Goal: Find specific page/section: Find specific page/section

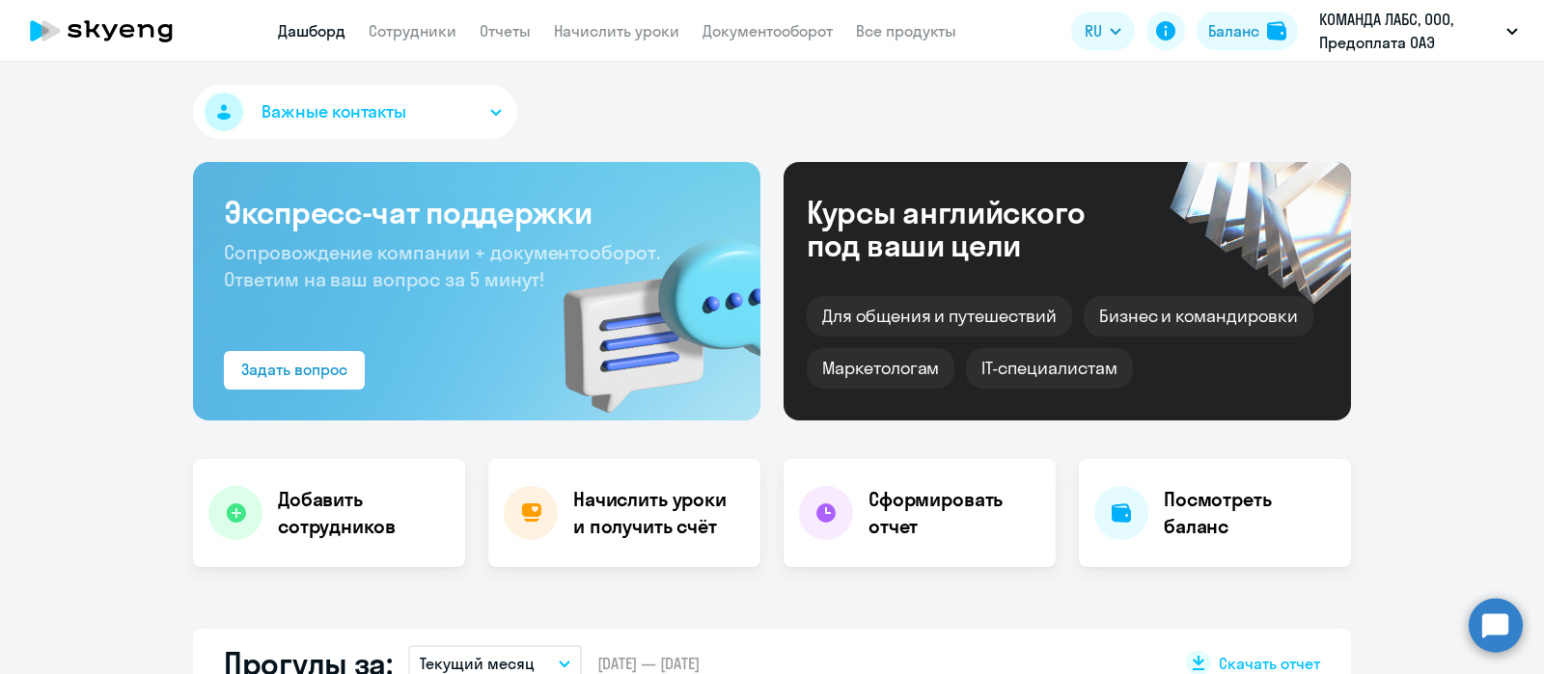
select select "30"
click at [407, 23] on link "Сотрудники" at bounding box center [413, 30] width 88 height 19
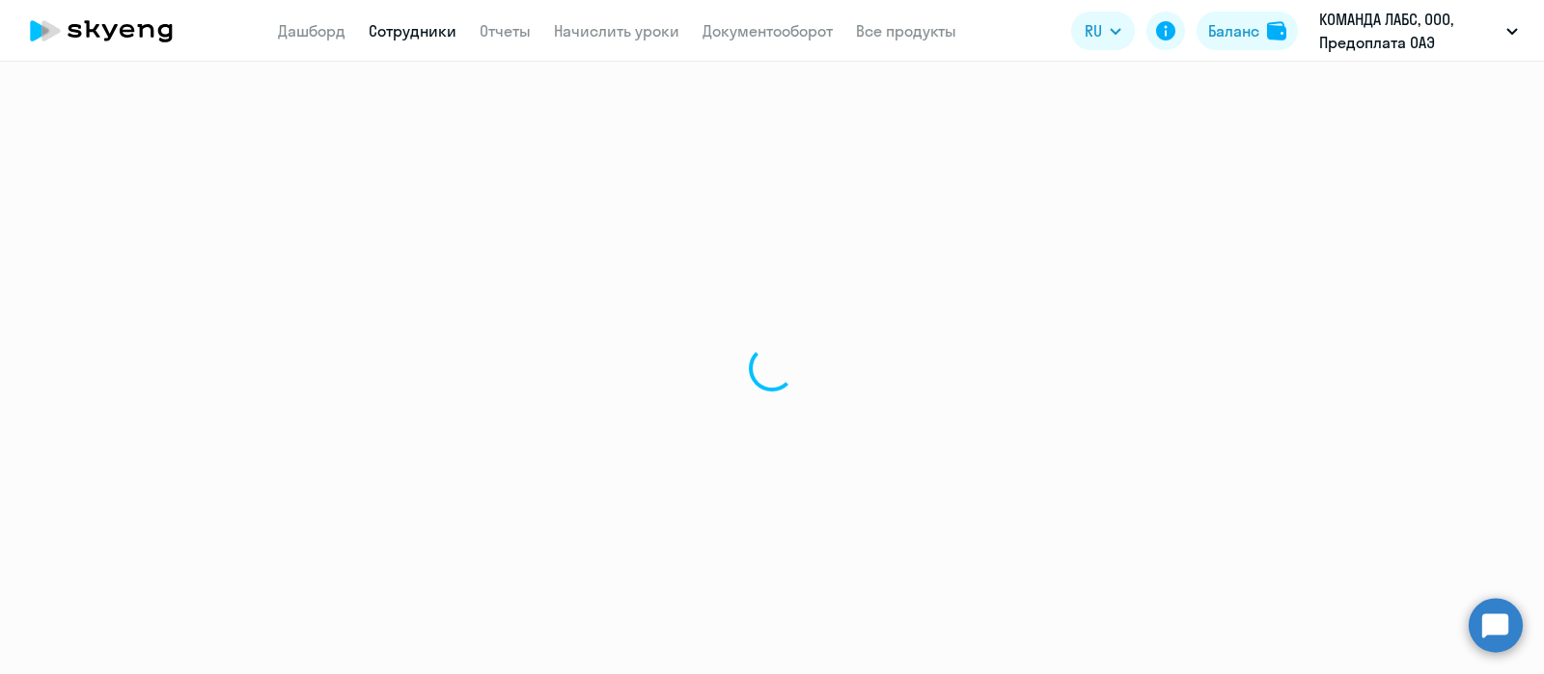
select select "30"
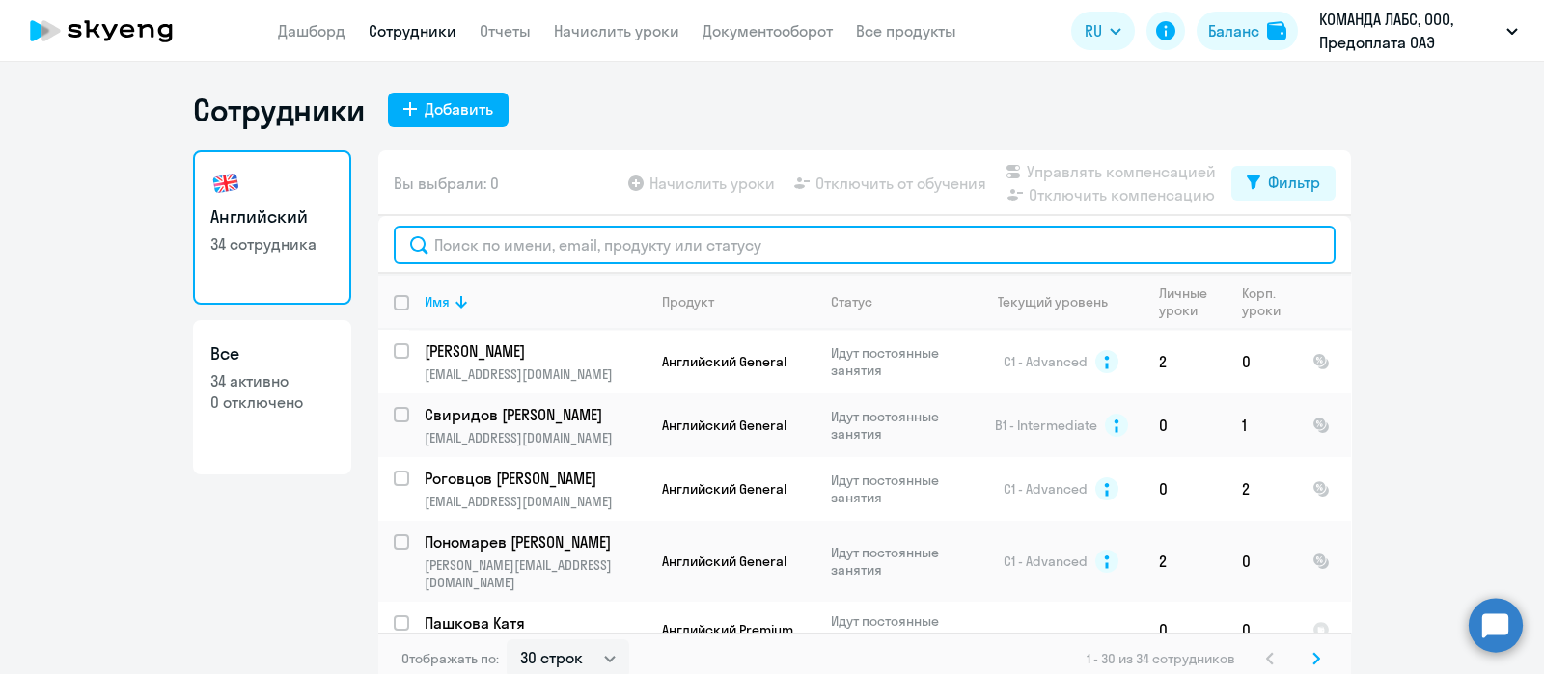
click at [629, 237] on input "text" at bounding box center [865, 245] width 942 height 39
type input "слав"
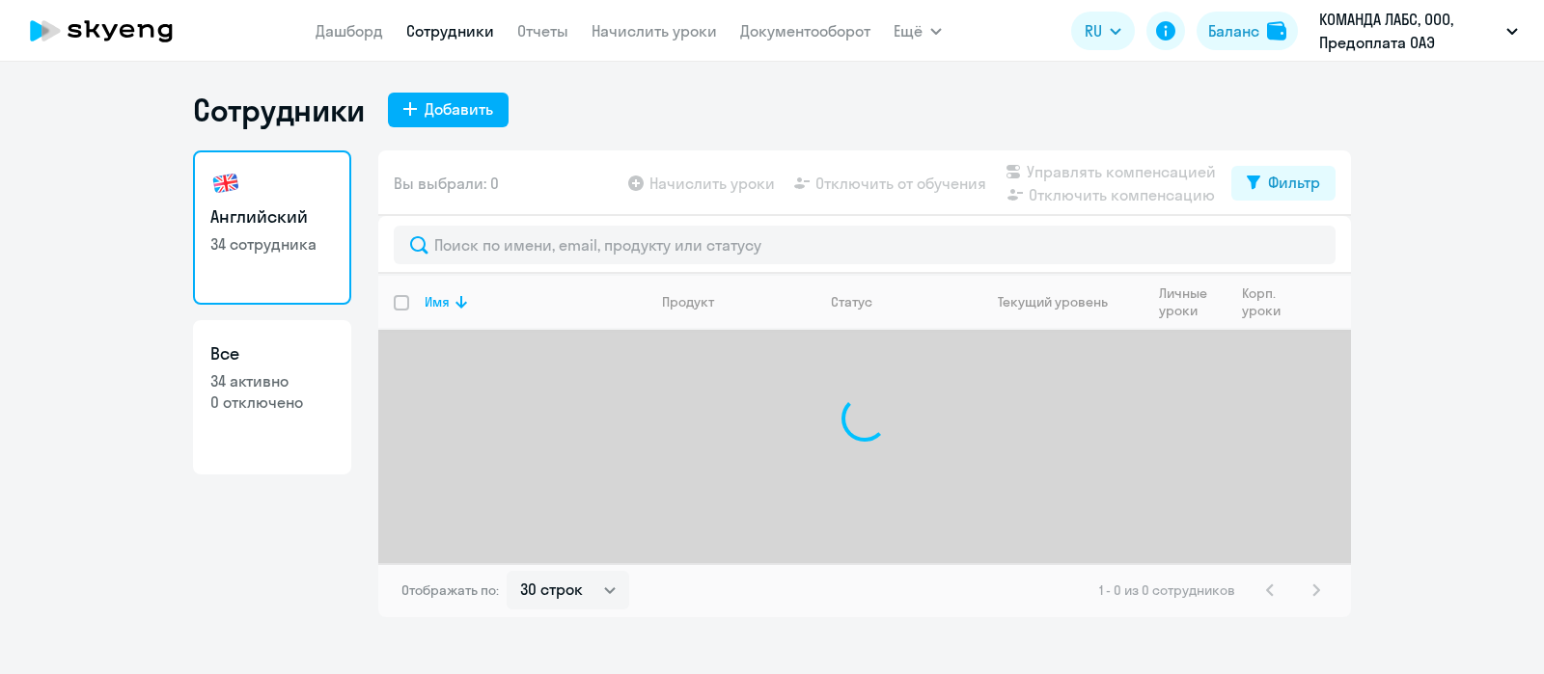
select select "30"
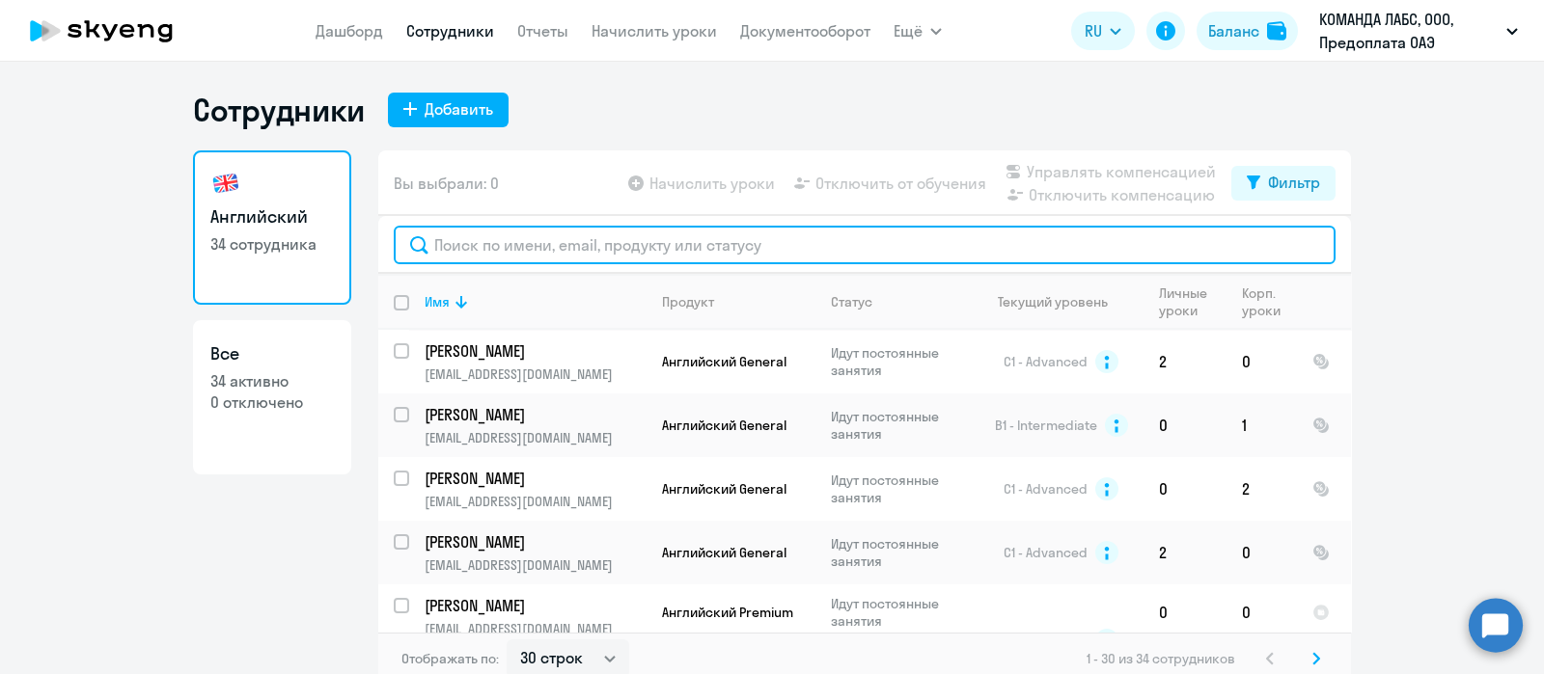
click at [602, 243] on input "text" at bounding box center [865, 245] width 942 height 39
type input "с"
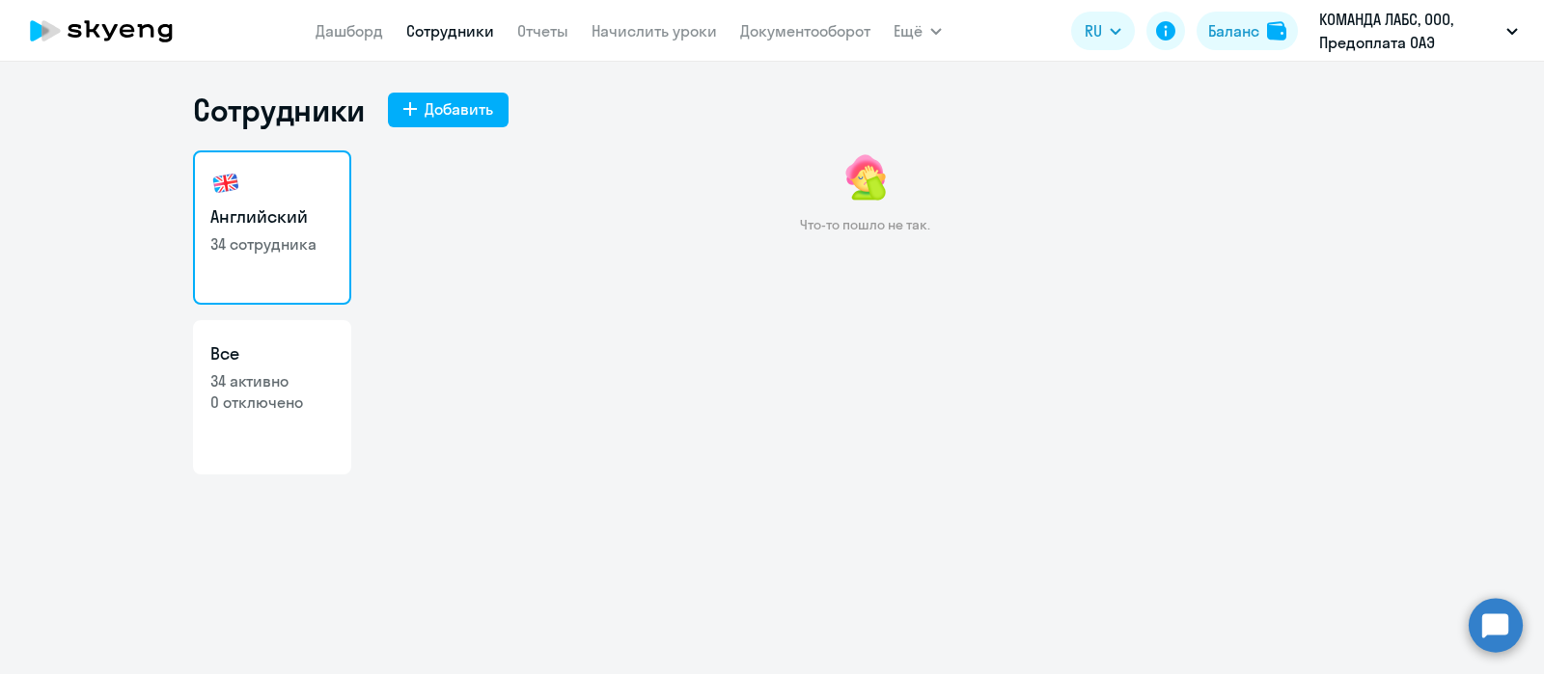
click at [472, 36] on link "Сотрудники" at bounding box center [450, 30] width 88 height 19
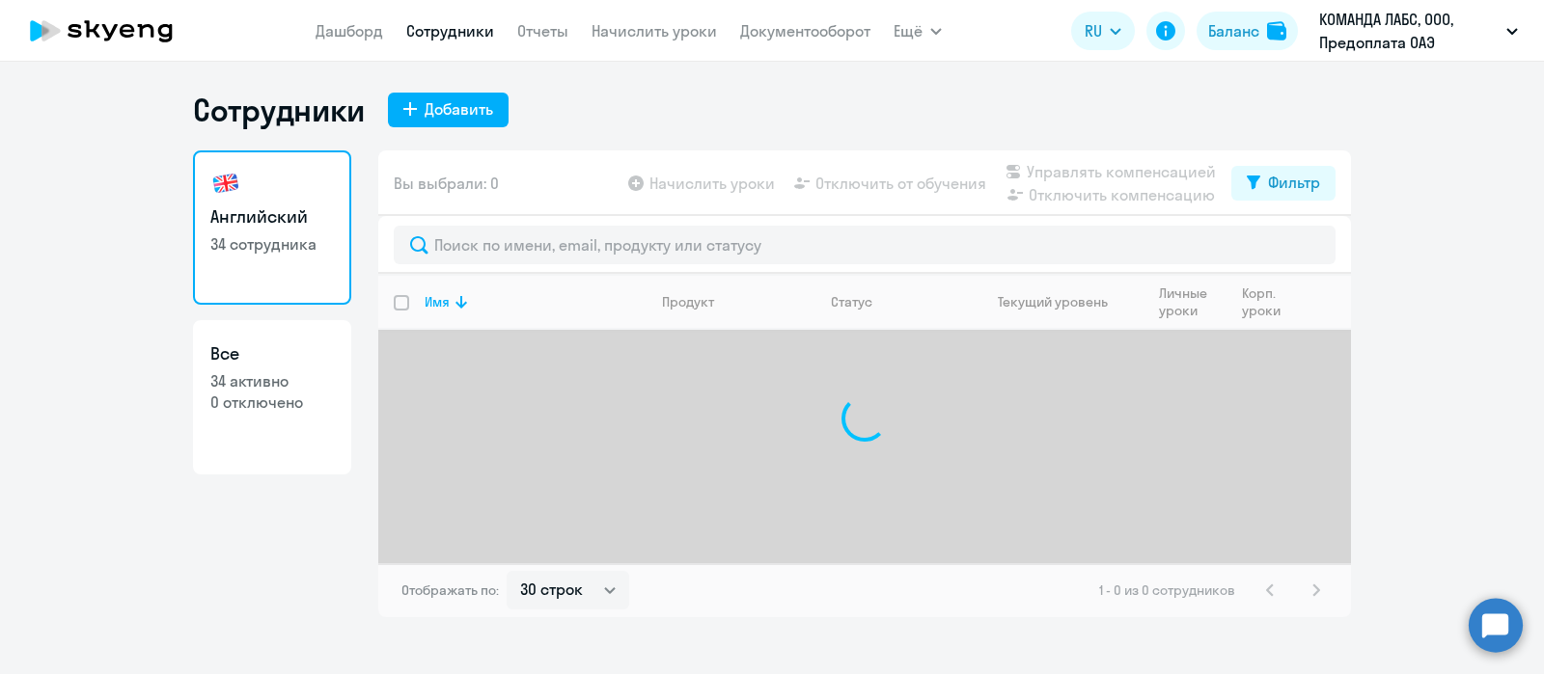
select select "30"
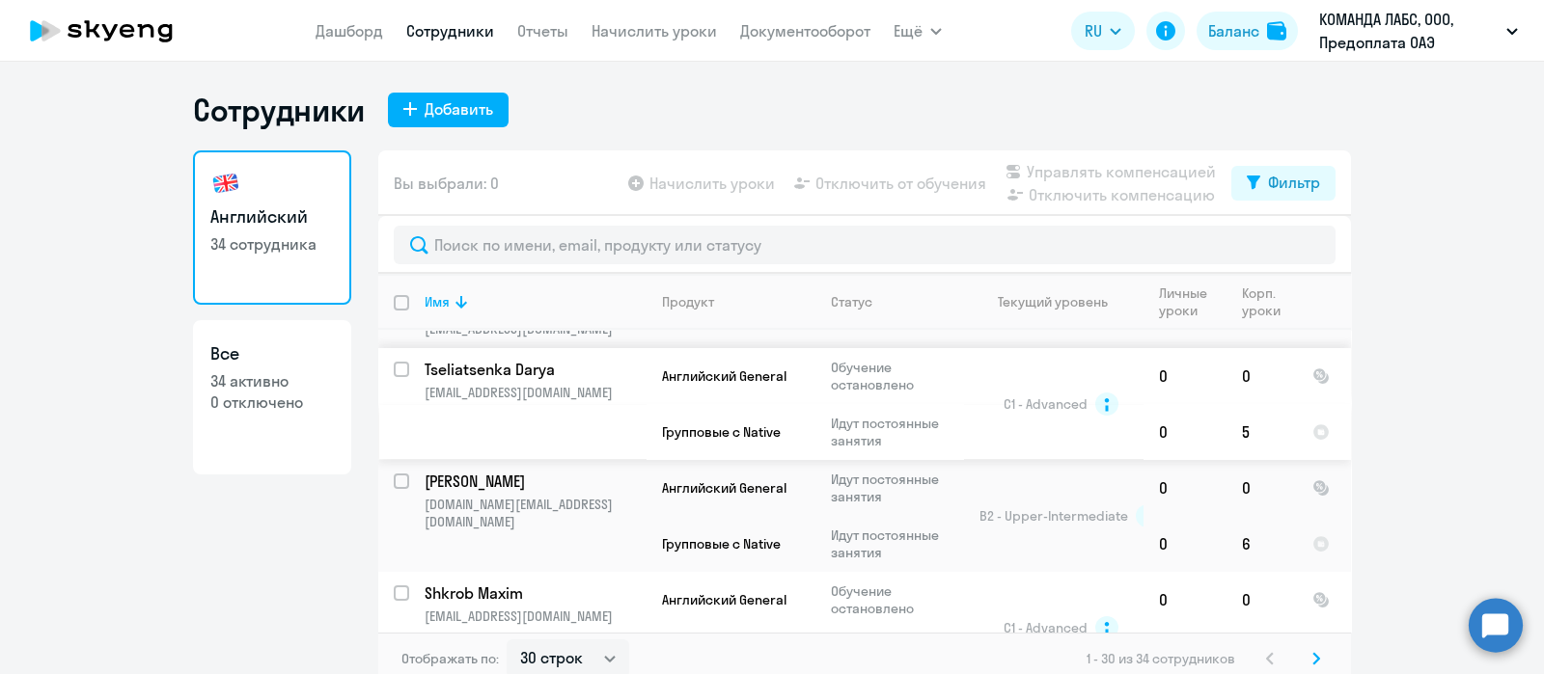
scroll to position [1601, 0]
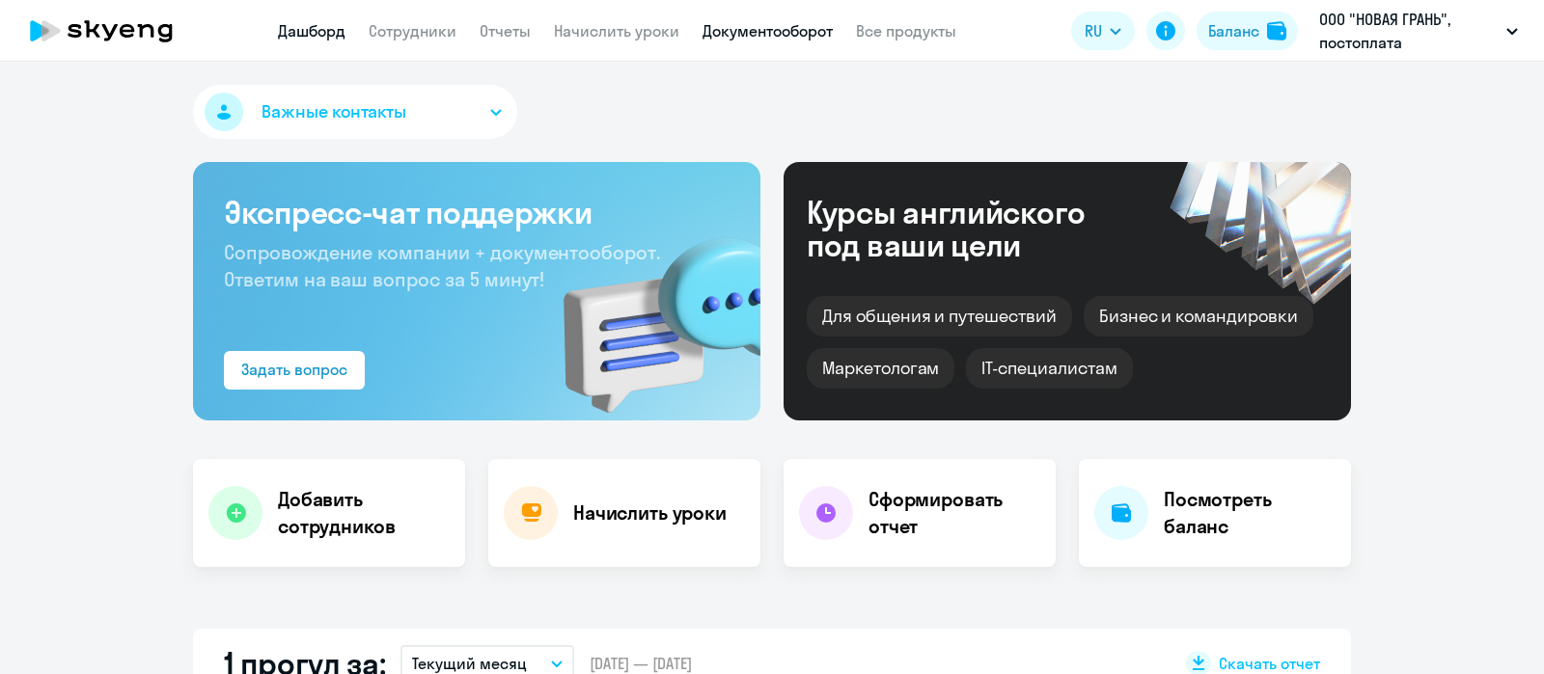
click at [805, 29] on link "Документооборот" at bounding box center [767, 30] width 130 height 19
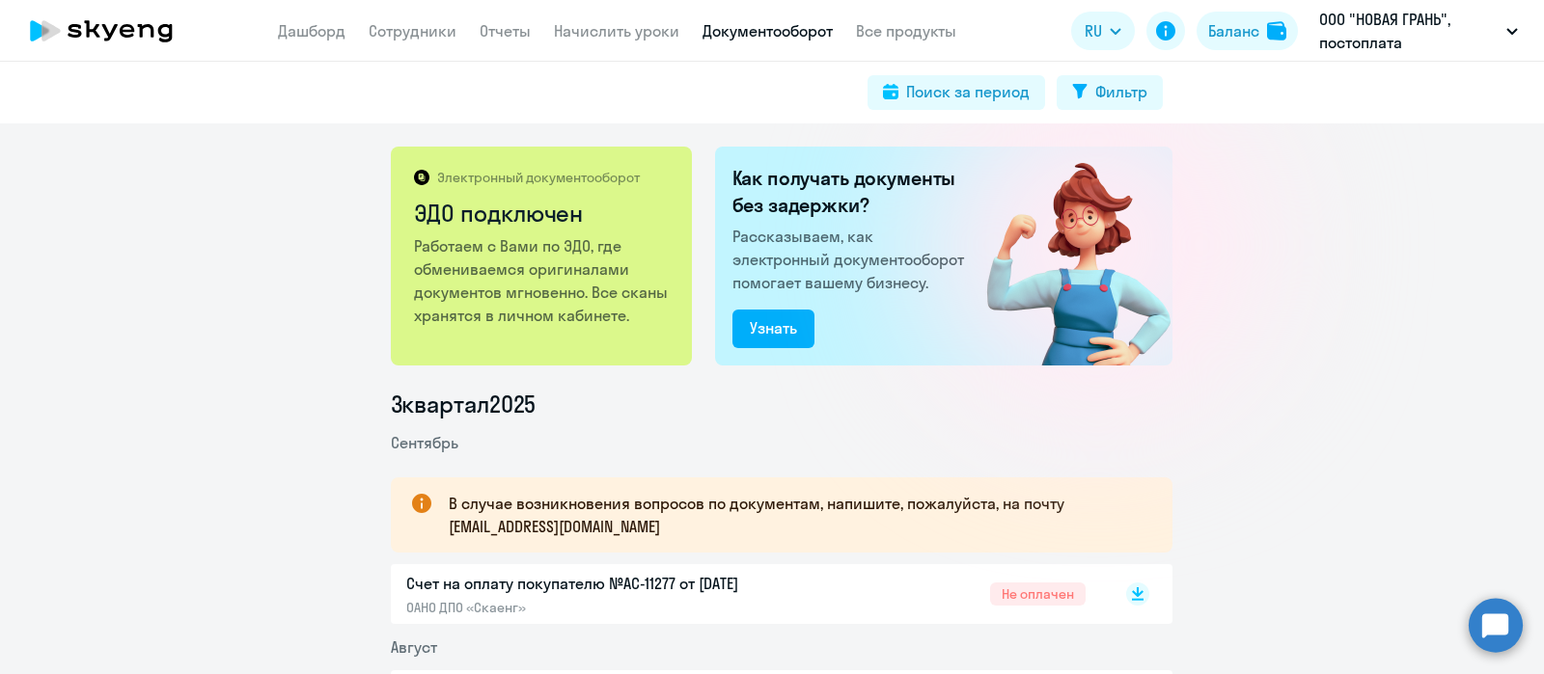
scroll to position [187, 0]
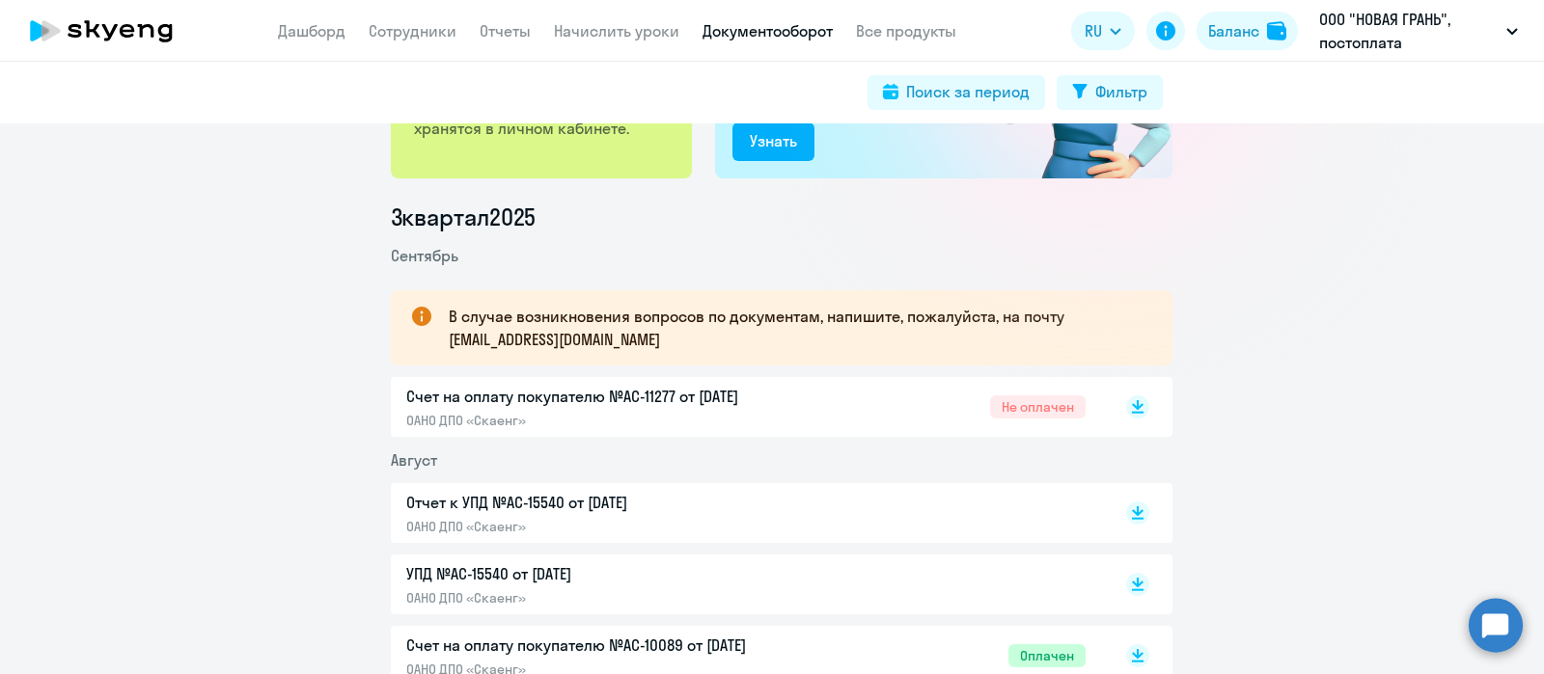
click at [610, 521] on p "ОАНО ДПО «Скаенг»" at bounding box center [608, 526] width 405 height 17
